Goal: Book appointment/travel/reservation

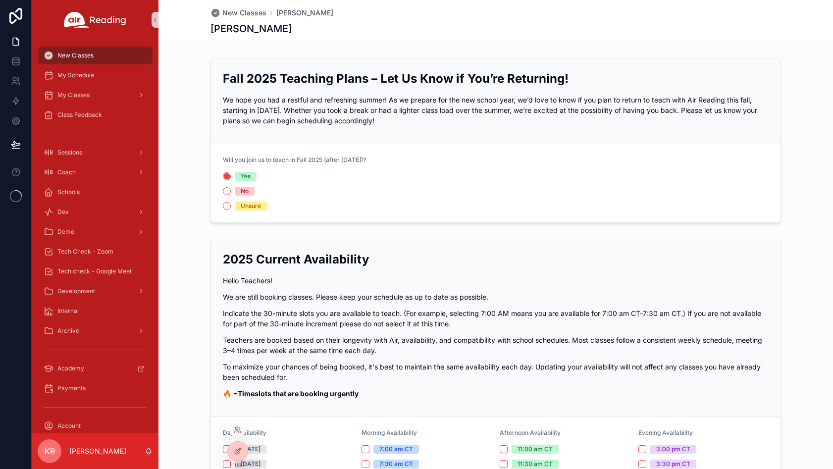
click at [242, 434] on div at bounding box center [238, 430] width 16 height 16
click at [236, 431] on icon at bounding box center [238, 430] width 8 height 8
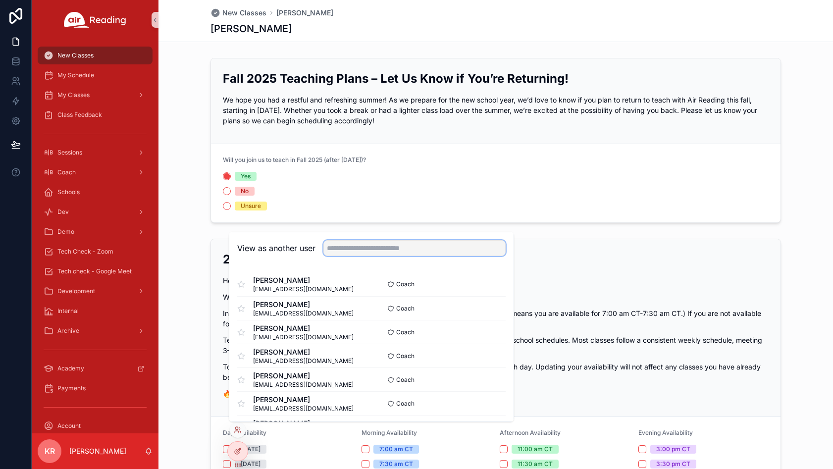
click at [367, 254] on input "text" at bounding box center [415, 248] width 182 height 16
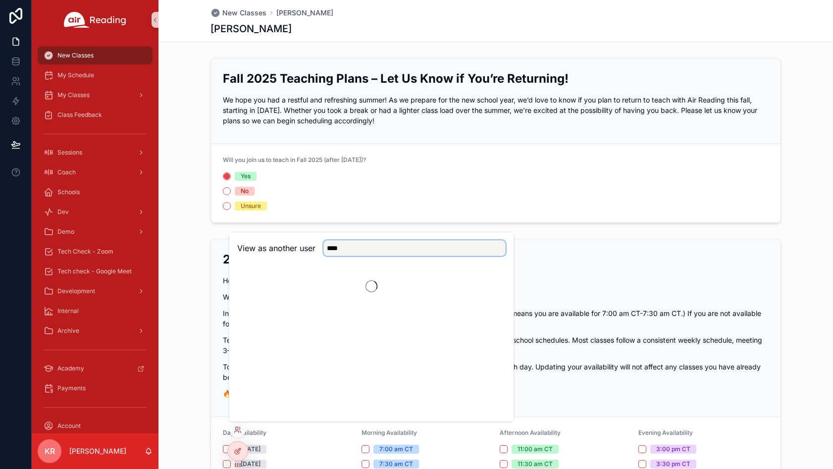
type input "****"
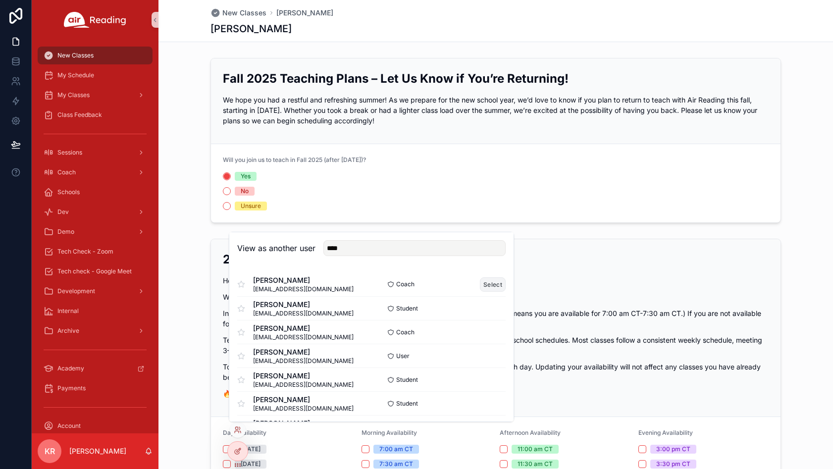
click at [481, 284] on button "Select" at bounding box center [493, 284] width 26 height 14
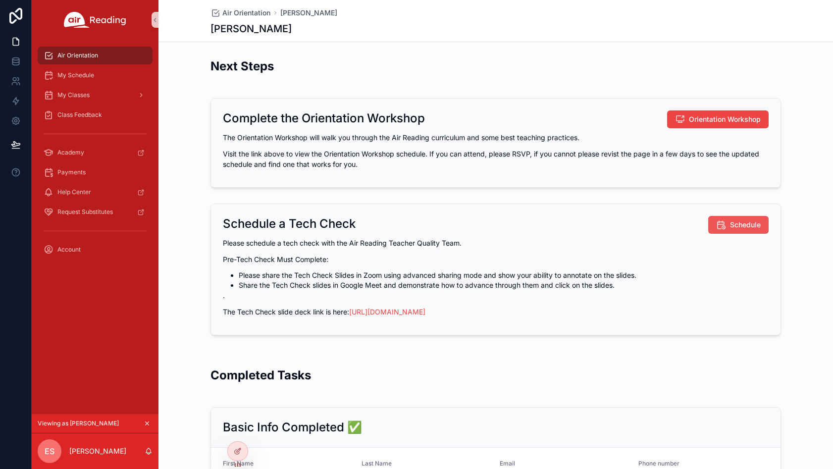
click at [723, 226] on button "Schedule" at bounding box center [738, 225] width 60 height 18
click at [145, 423] on icon "scrollable content" at bounding box center [147, 423] width 7 height 7
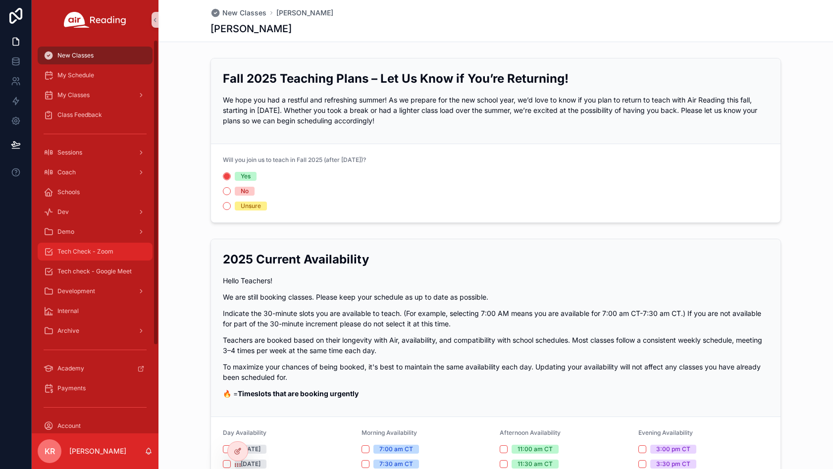
click at [105, 254] on span "Tech Check - Zoom" at bounding box center [85, 252] width 56 height 8
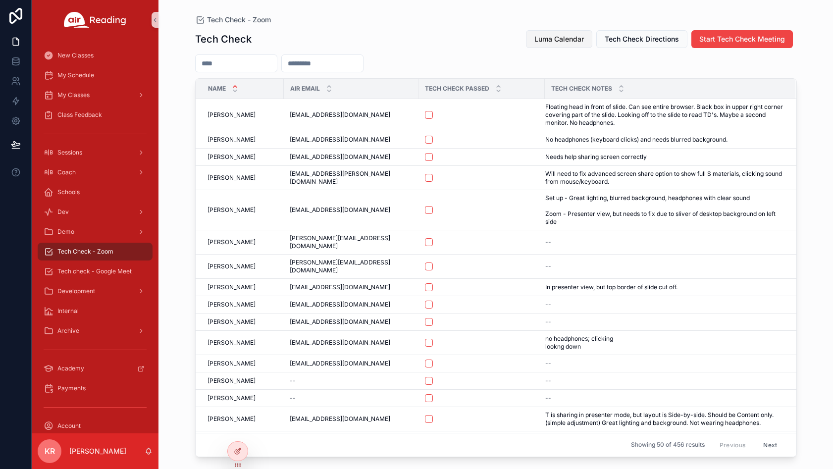
click at [549, 39] on span "Luma Calendar" at bounding box center [560, 39] width 50 height 10
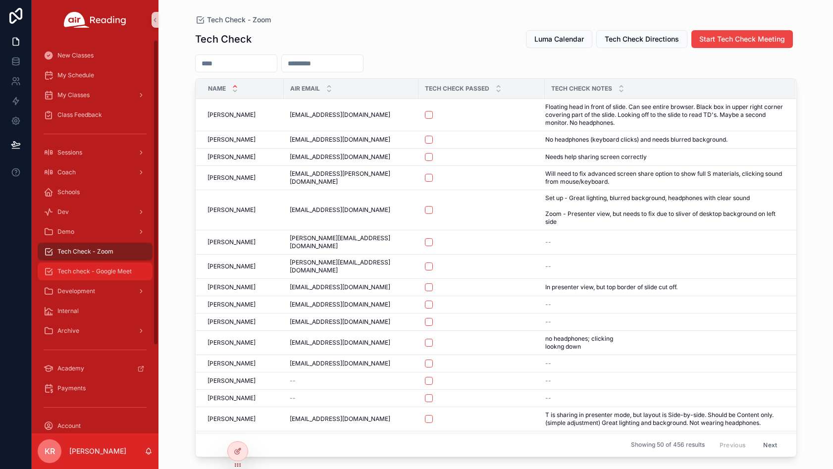
click at [106, 274] on span "Tech check - Google Meet" at bounding box center [94, 272] width 74 height 8
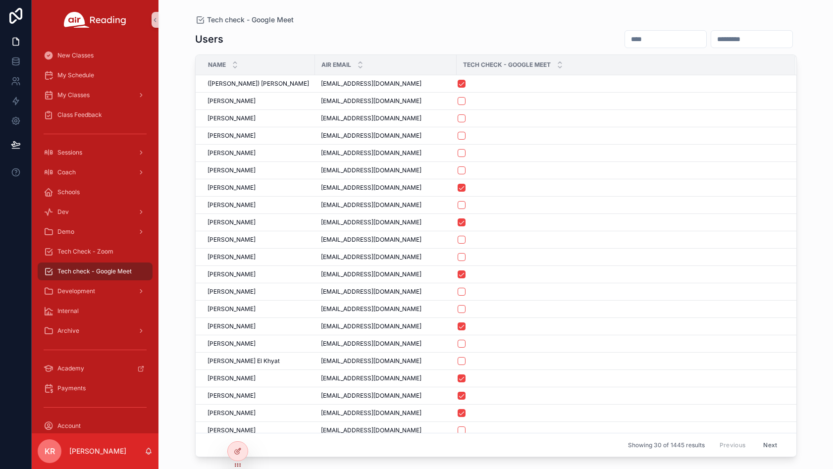
click at [625, 41] on input "scrollable content" at bounding box center [665, 39] width 81 height 14
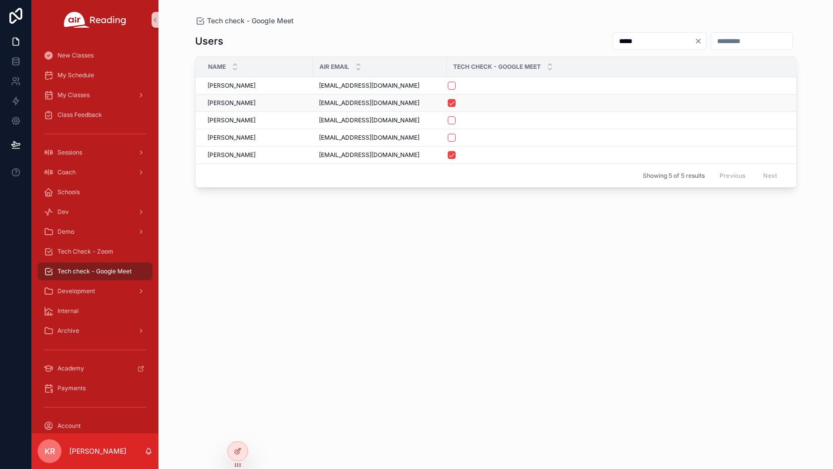
type input "*****"
drag, startPoint x: 388, startPoint y: 105, endPoint x: 318, endPoint y: 107, distance: 69.9
click at [318, 107] on td "[EMAIL_ADDRESS][DOMAIN_NAME] [EMAIL_ADDRESS][DOMAIN_NAME]" at bounding box center [380, 103] width 134 height 17
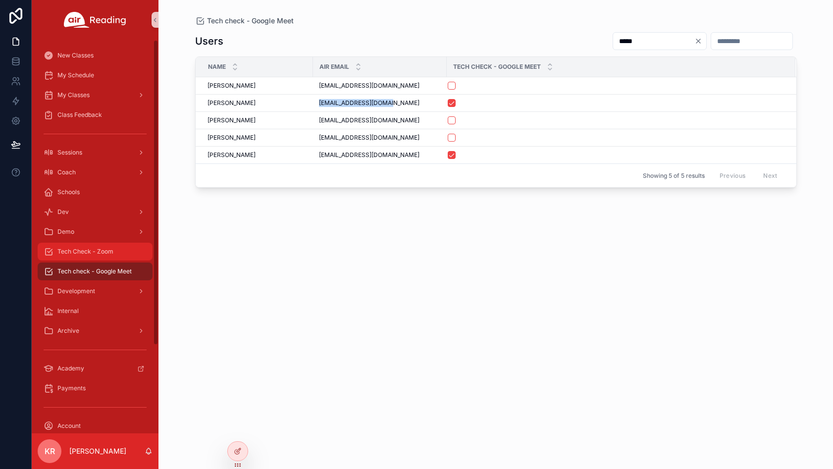
copy span "[EMAIL_ADDRESS][DOMAIN_NAME]"
click at [102, 254] on span "Tech Check - Zoom" at bounding box center [85, 252] width 56 height 8
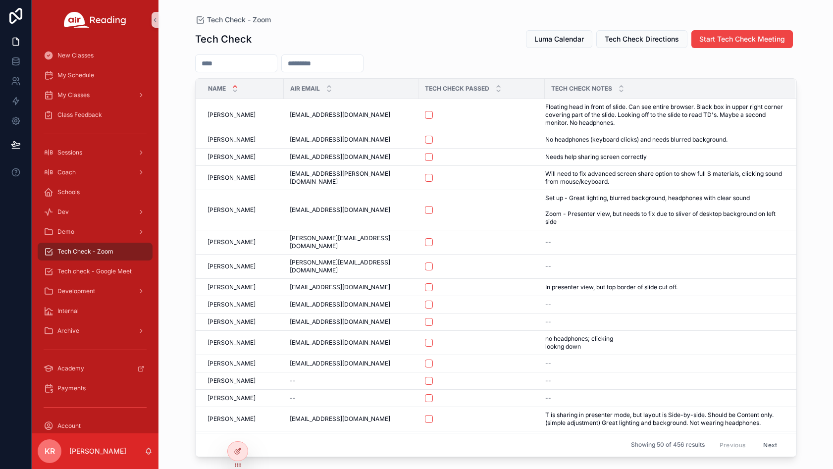
click at [363, 62] on input "scrollable content" at bounding box center [322, 63] width 81 height 14
paste input "**********"
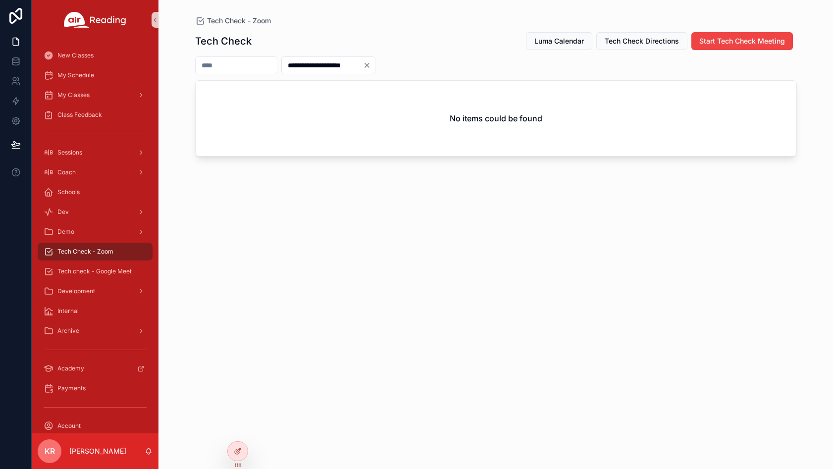
type input "**********"
click at [369, 64] on icon "Clear" at bounding box center [367, 65] width 4 height 4
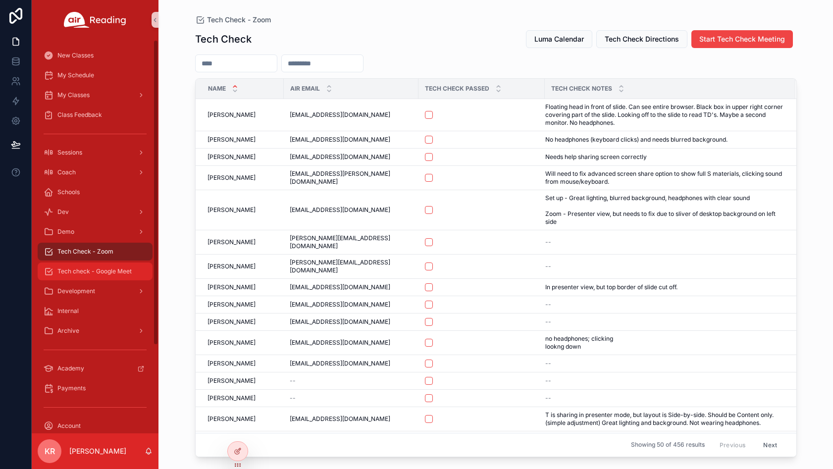
drag, startPoint x: 109, startPoint y: 272, endPoint x: 129, endPoint y: 260, distance: 23.6
click at [109, 272] on span "Tech check - Google Meet" at bounding box center [94, 272] width 74 height 8
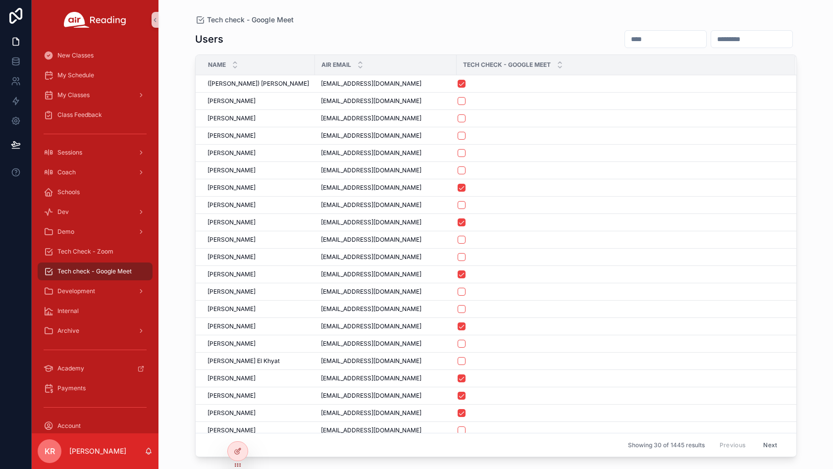
click at [625, 43] on input "scrollable content" at bounding box center [665, 39] width 81 height 14
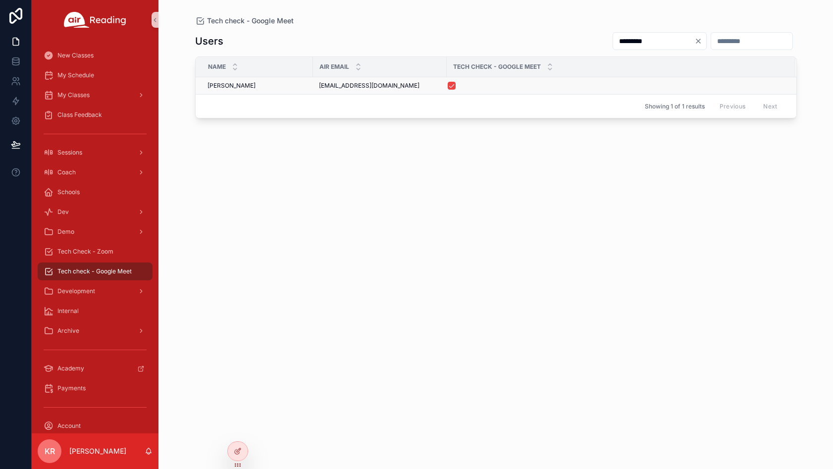
type input "*********"
drag, startPoint x: 394, startPoint y: 87, endPoint x: 318, endPoint y: 89, distance: 76.3
click at [318, 89] on td "[EMAIL_ADDRESS][DOMAIN_NAME] [DOMAIN_NAME][EMAIL_ADDRESS][DOMAIN_NAME]" at bounding box center [380, 85] width 134 height 17
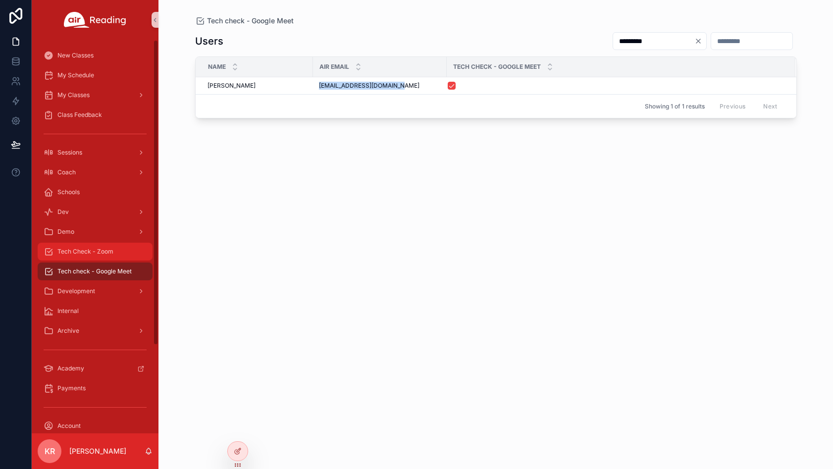
copy span "[EMAIL_ADDRESS][DOMAIN_NAME]"
click at [79, 251] on span "Tech Check - Zoom" at bounding box center [85, 252] width 56 height 8
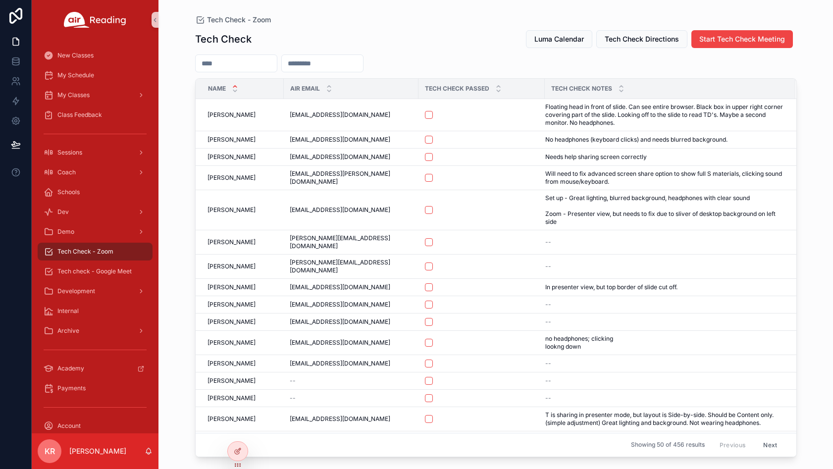
click at [348, 64] on input "scrollable content" at bounding box center [322, 63] width 81 height 14
paste input "**********"
type input "**********"
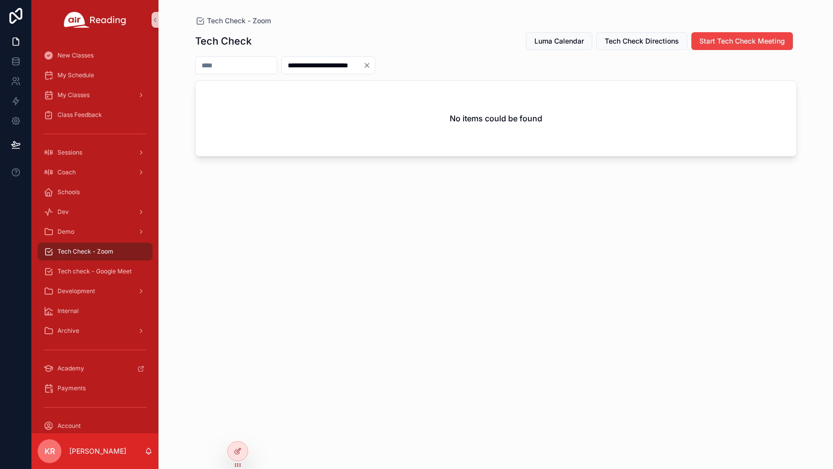
click at [371, 62] on icon "Clear" at bounding box center [367, 65] width 8 height 8
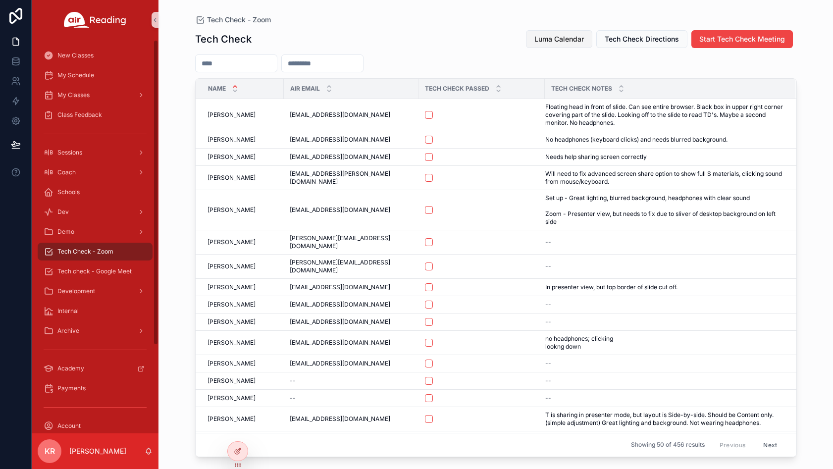
click at [544, 41] on span "Luma Calendar" at bounding box center [560, 39] width 50 height 10
click at [544, 39] on span "Luma Calendar" at bounding box center [560, 39] width 50 height 10
click at [549, 43] on span "Luma Calendar" at bounding box center [560, 39] width 50 height 10
click at [268, 61] on input "scrollable content" at bounding box center [236, 63] width 81 height 14
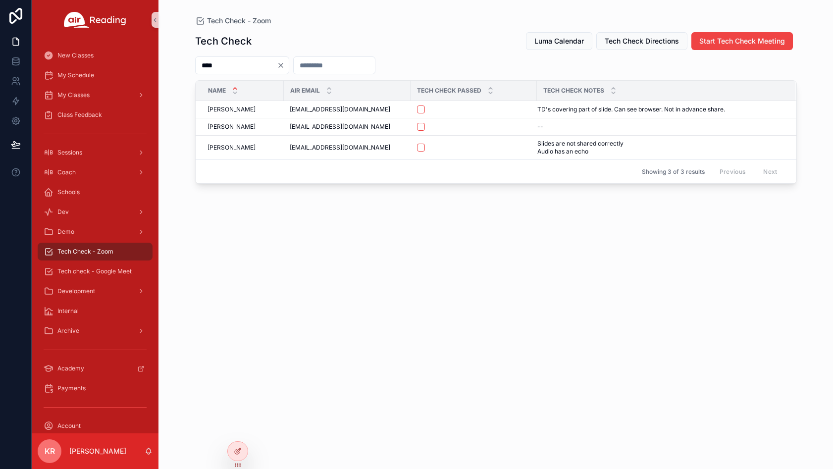
type input "****"
click at [236, 430] on icon at bounding box center [236, 428] width 2 height 2
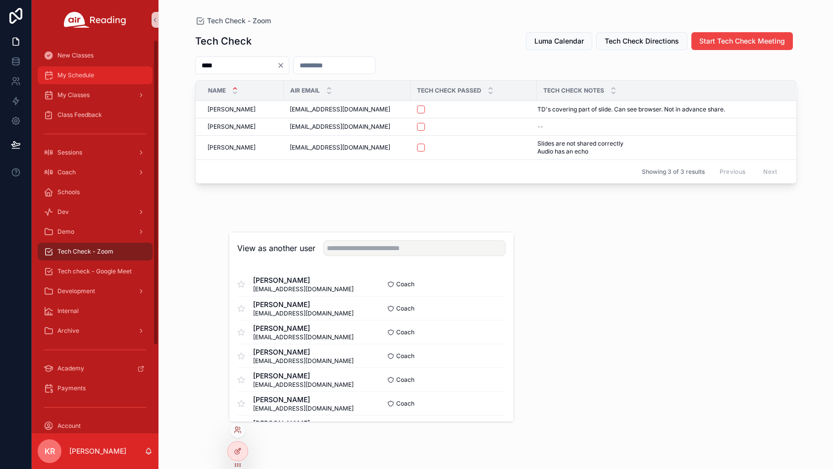
click at [98, 81] on div "My Schedule" at bounding box center [95, 75] width 103 height 16
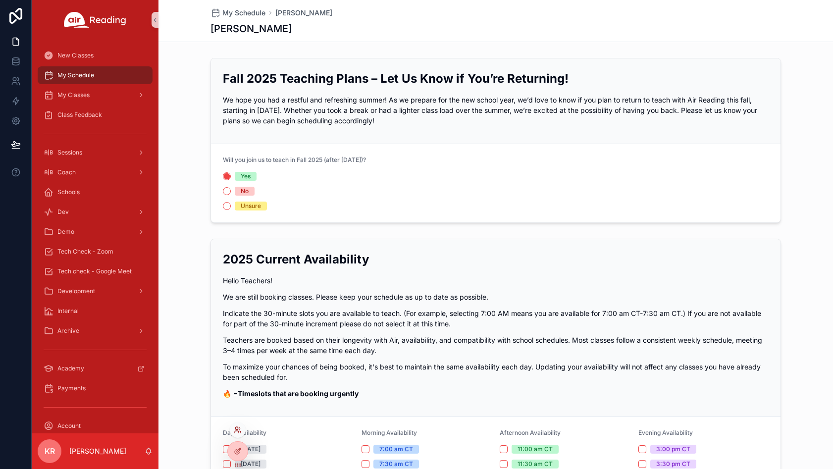
click at [238, 430] on icon at bounding box center [238, 430] width 8 height 8
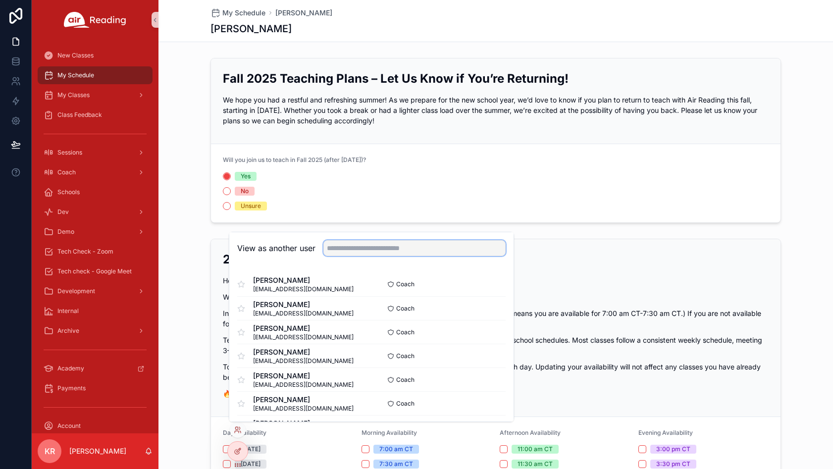
click at [393, 253] on input "text" at bounding box center [415, 248] width 182 height 16
type input "****"
click at [484, 284] on button "Select" at bounding box center [493, 284] width 26 height 14
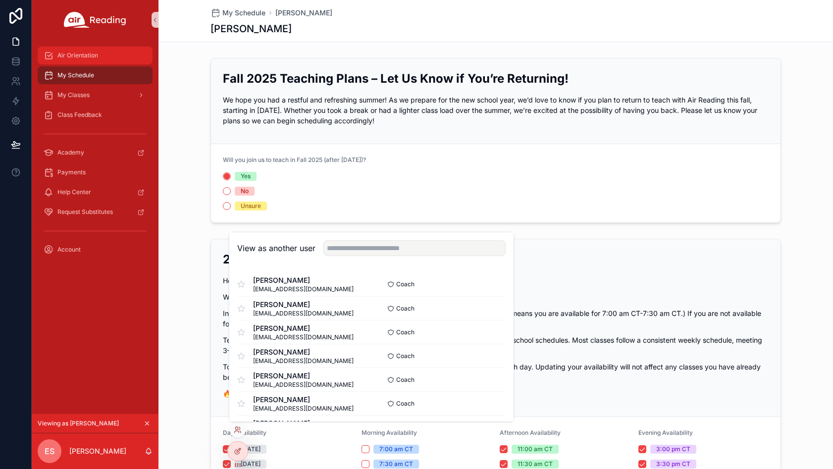
click at [97, 58] on span "Air Orientation" at bounding box center [77, 56] width 41 height 8
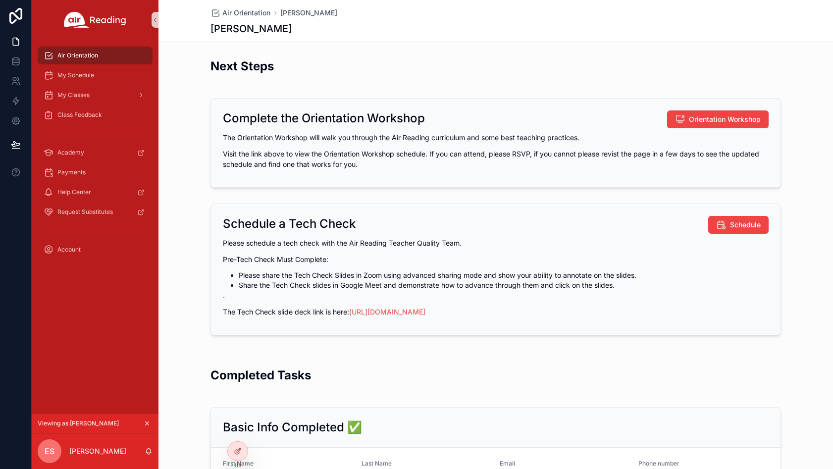
click at [145, 424] on icon "scrollable content" at bounding box center [147, 423] width 7 height 7
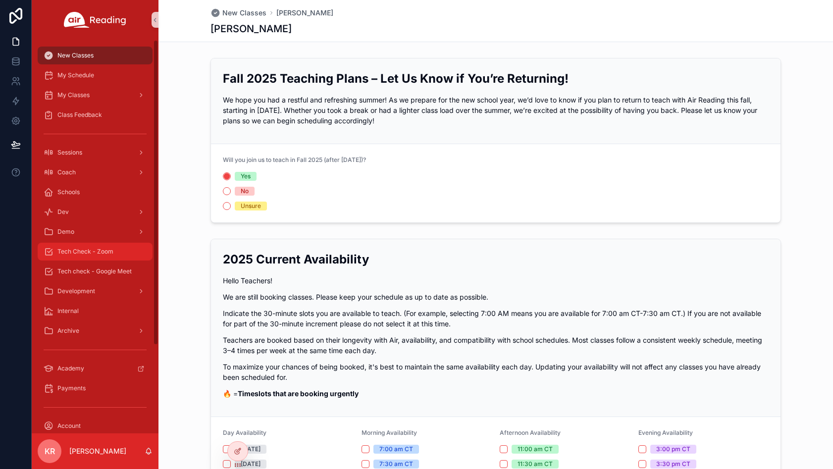
click at [95, 252] on span "Tech Check - Zoom" at bounding box center [85, 252] width 56 height 8
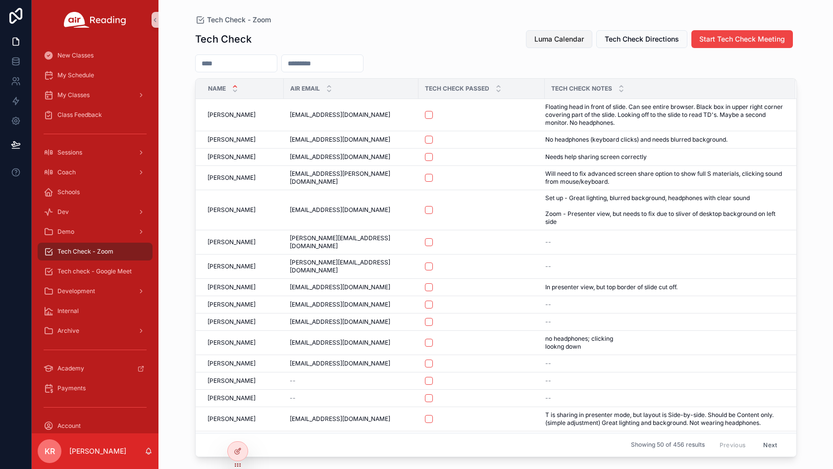
click at [565, 40] on span "Luma Calendar" at bounding box center [560, 39] width 50 height 10
